Goal: Find specific page/section: Find specific page/section

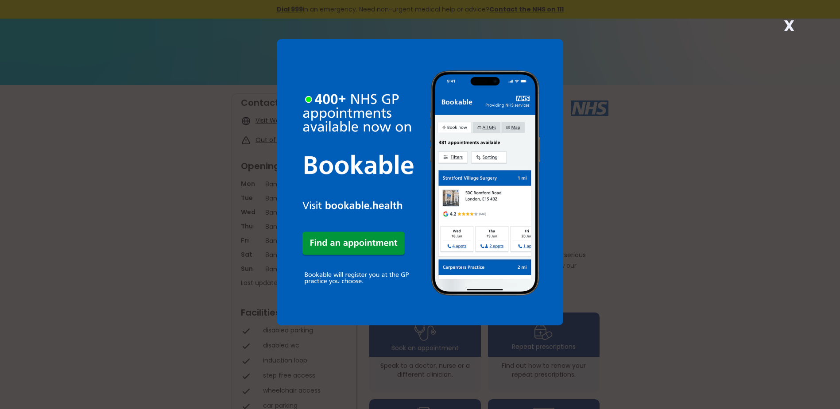
click at [793, 24] on strong "X" at bounding box center [789, 25] width 11 height 21
click at [789, 23] on strong "X" at bounding box center [789, 25] width 11 height 21
click at [787, 27] on strong "X" at bounding box center [789, 25] width 11 height 21
